Goal: Obtain resource: Obtain resource

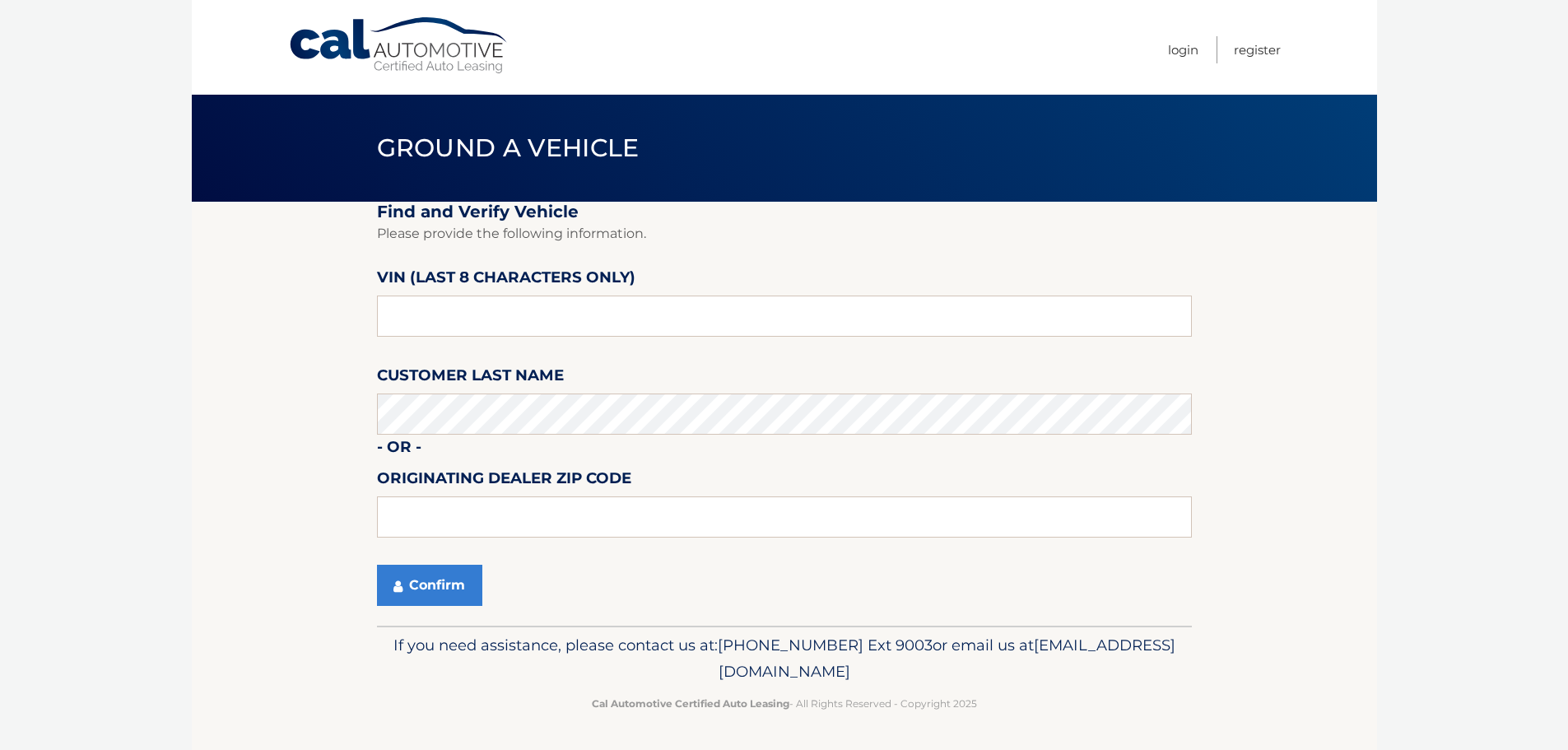
scroll to position [1, 0]
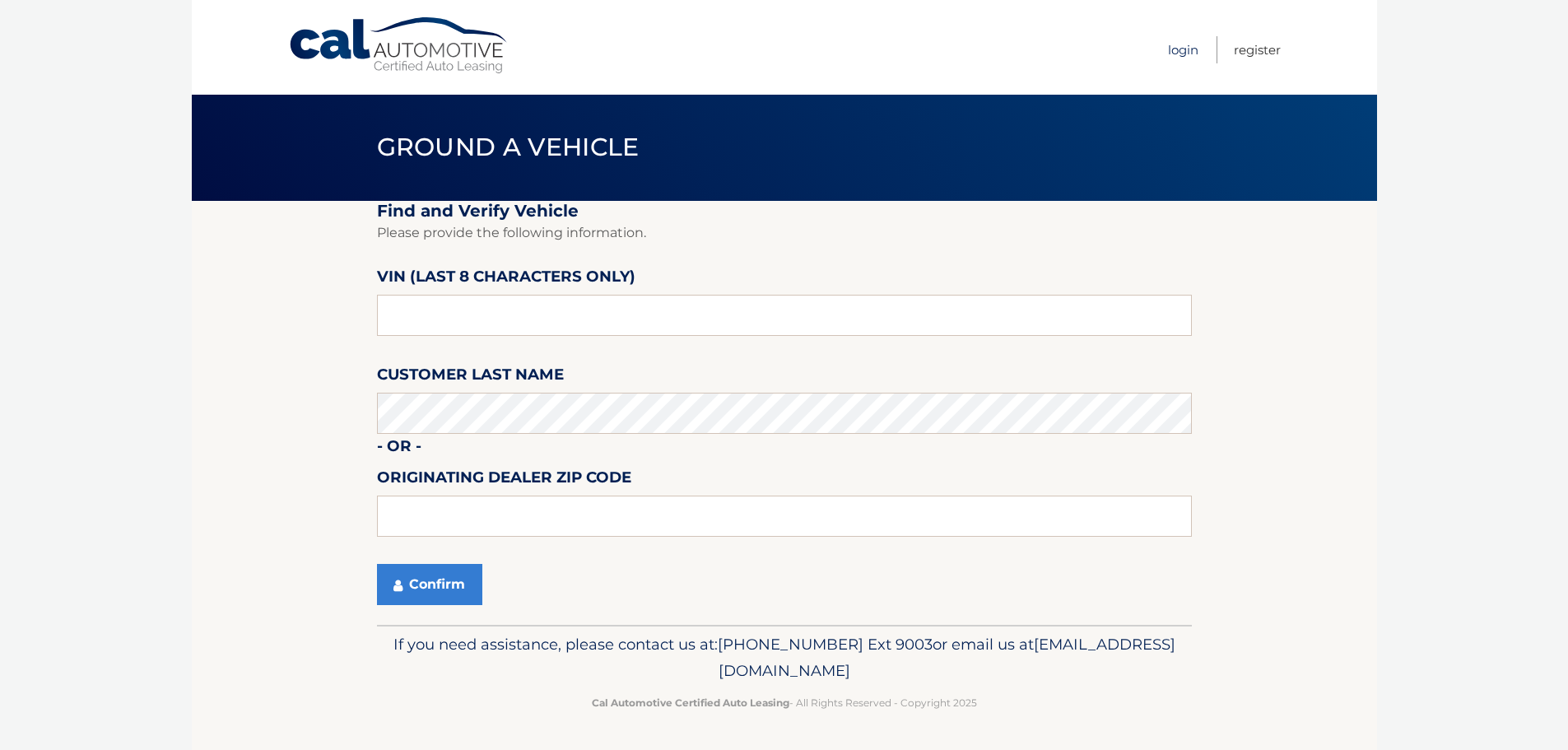
click at [1168, 45] on link "Login" at bounding box center [1183, 49] width 30 height 27
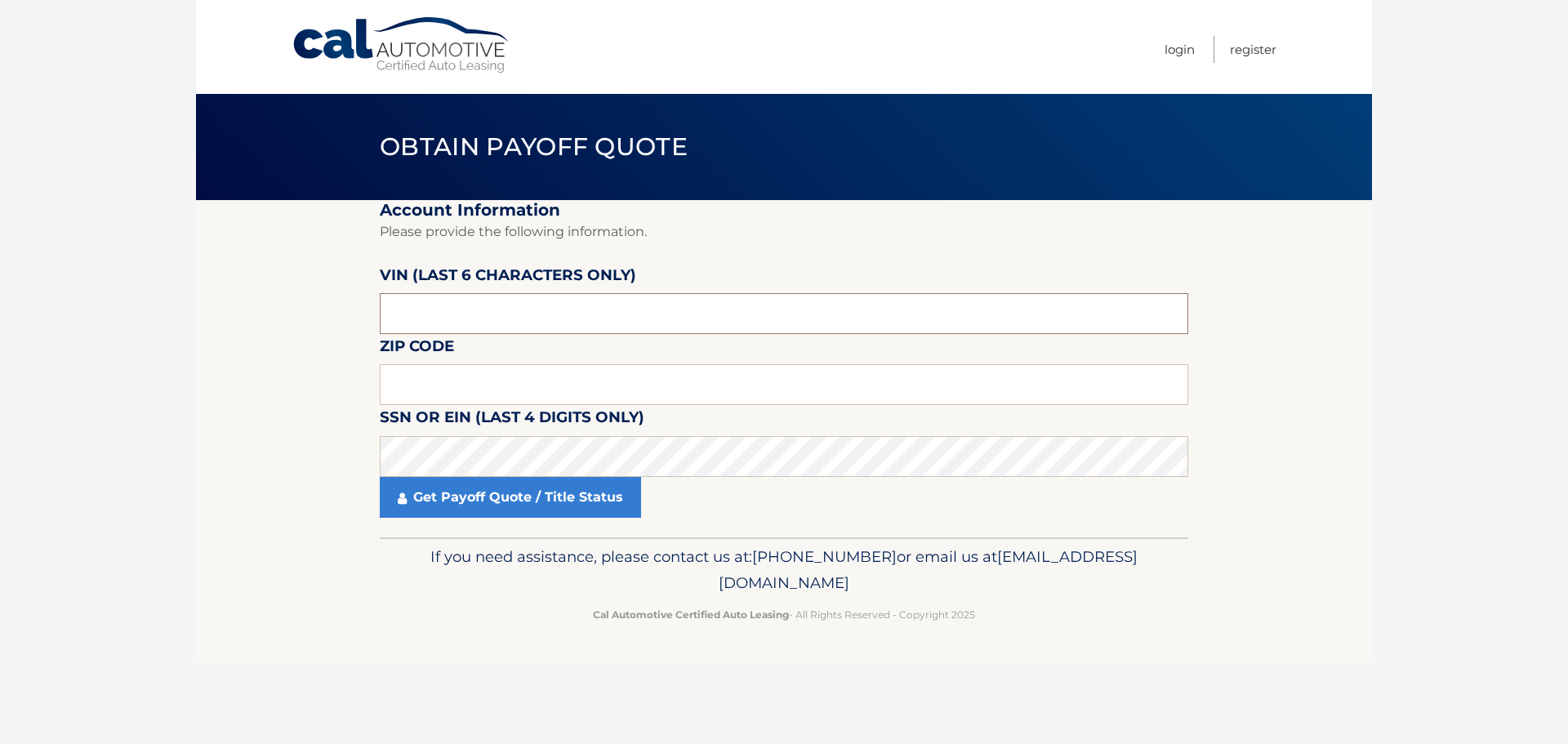
drag, startPoint x: 438, startPoint y: 319, endPoint x: 347, endPoint y: 295, distance: 94.1
click at [347, 295] on section "Account Information Please provide the following information. VIN (last 6 chara…" at bounding box center [784, 369] width 1176 height 338
type input "544967"
click at [396, 382] on input "text" at bounding box center [784, 385] width 809 height 40
type input "33414"
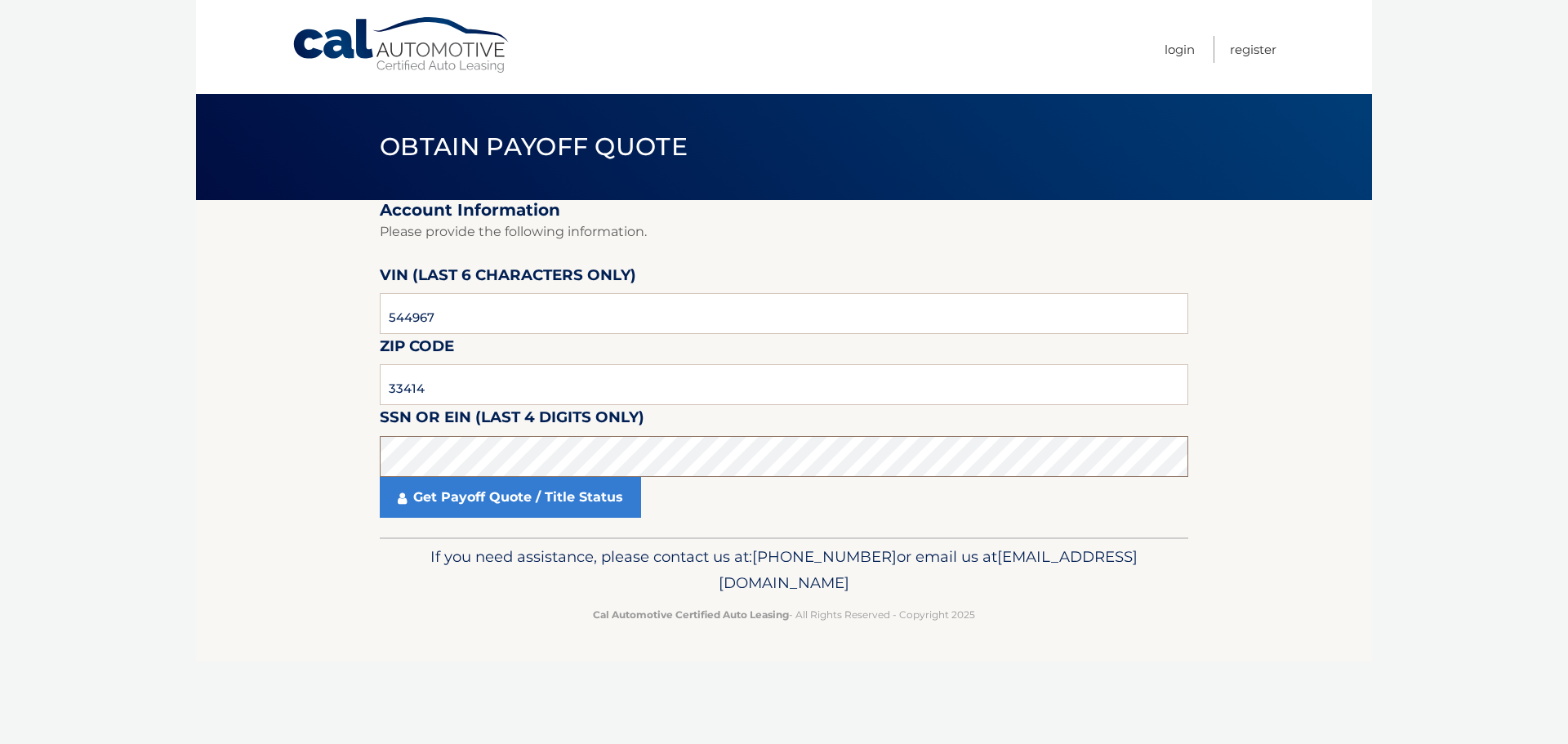
click at [357, 460] on section "Account Information Please provide the following information. VIN (last 6 chara…" at bounding box center [784, 369] width 1176 height 338
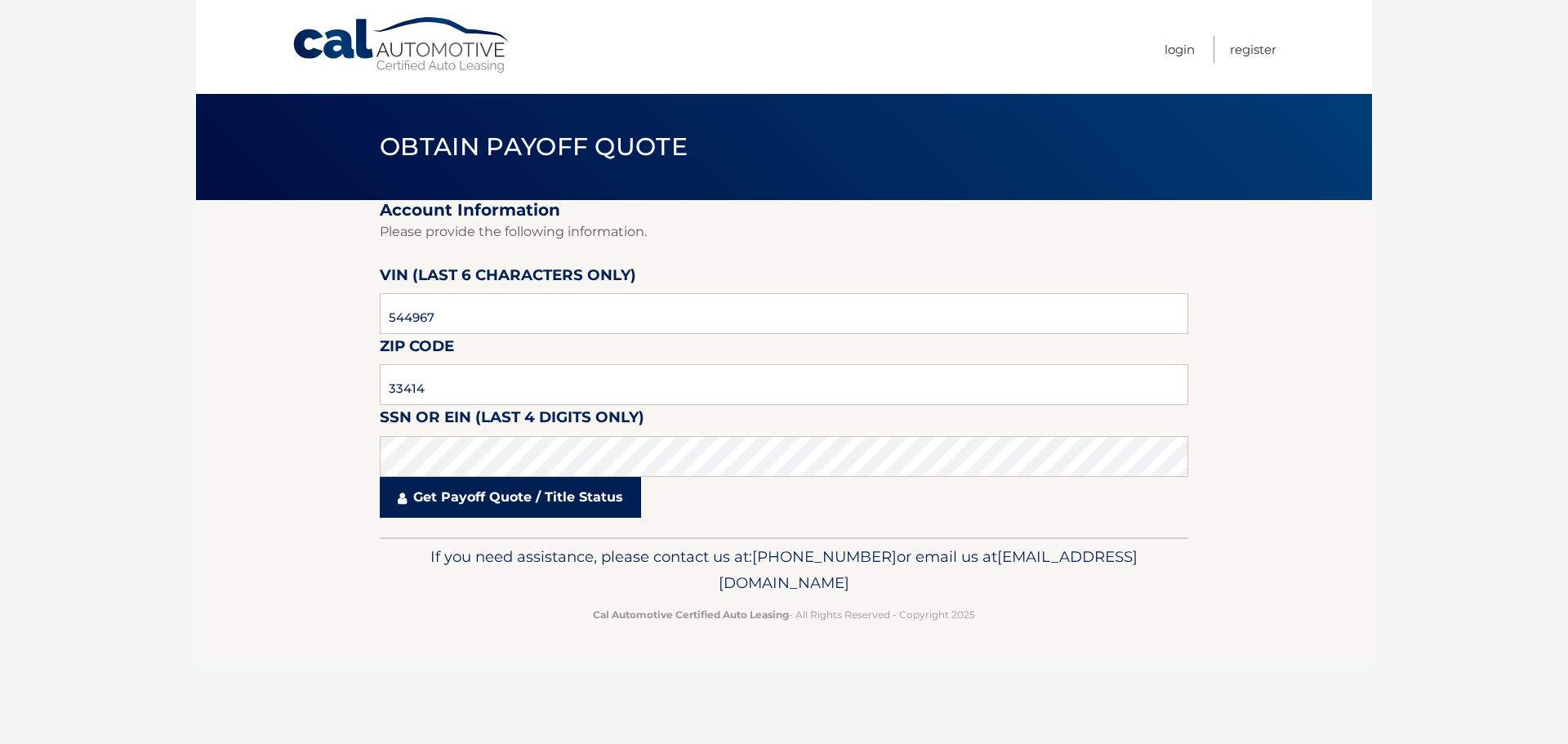
click at [506, 497] on link "Get Payoff Quote / Title Status" at bounding box center [511, 498] width 262 height 40
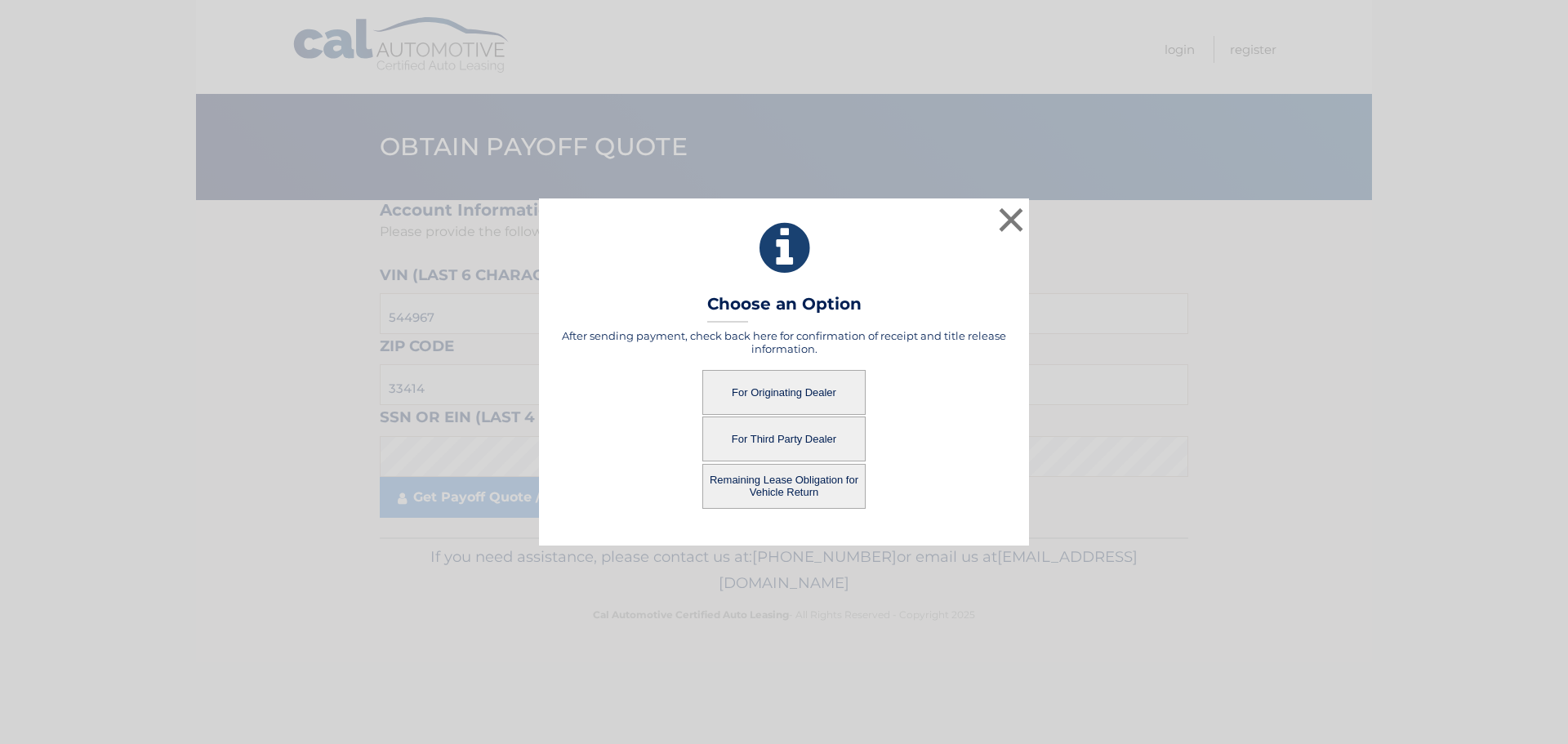
click at [776, 484] on button "Remaining Lease Obligation for Vehicle Return" at bounding box center [784, 486] width 164 height 45
click at [802, 486] on button "Remaining Lease Obligation for Vehicle Return" at bounding box center [784, 486] width 164 height 45
click at [770, 479] on button "Remaining Lease Obligation for Vehicle Return" at bounding box center [784, 486] width 164 height 45
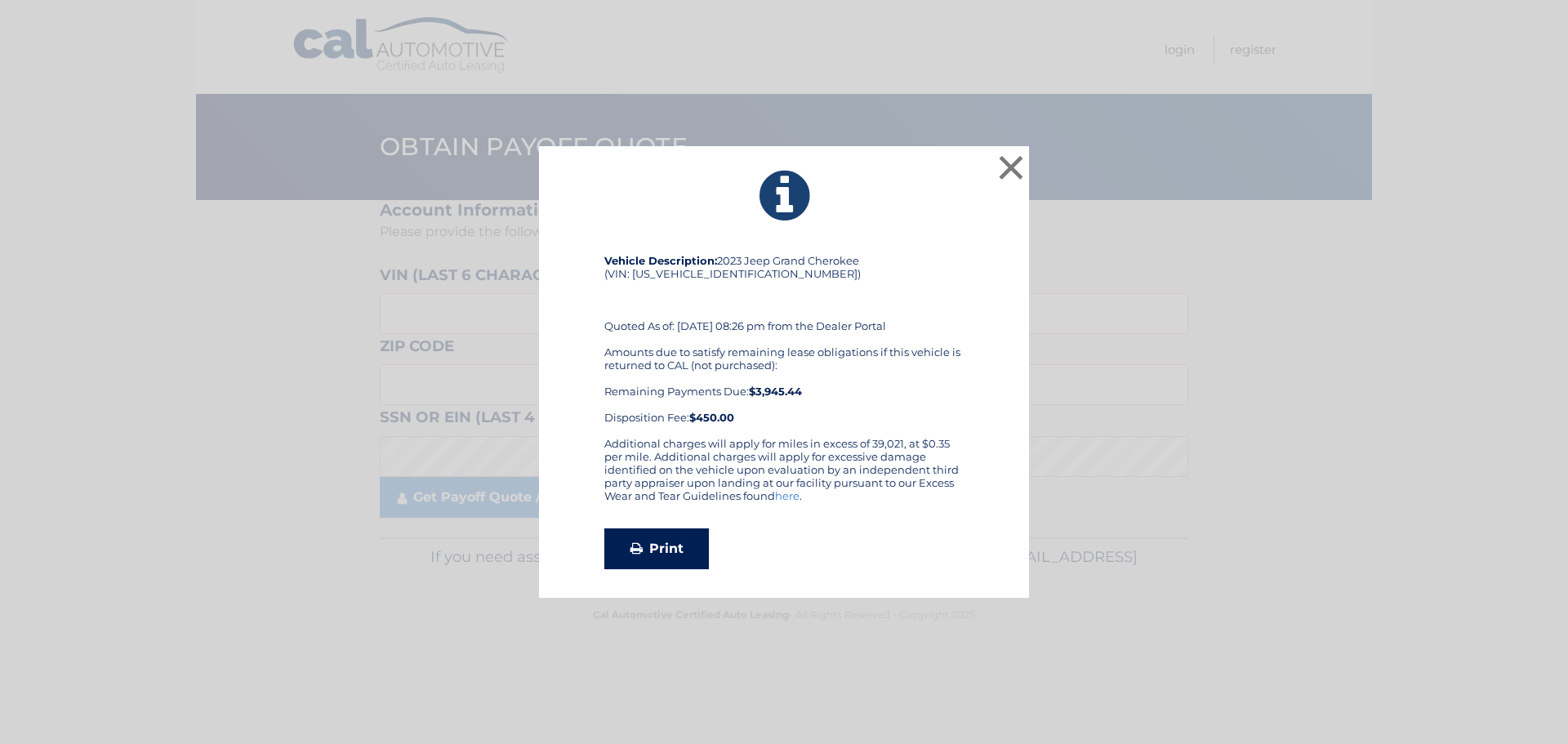
click at [672, 540] on link "Print" at bounding box center [656, 549] width 105 height 40
